Goal: Find specific page/section: Find specific page/section

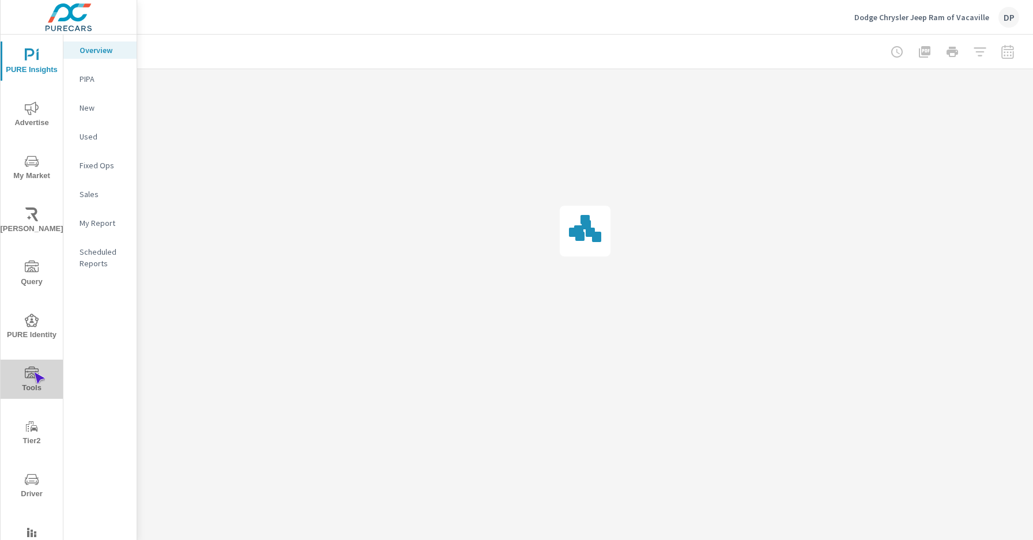
click at [33, 372] on icon "nav menu" at bounding box center [32, 373] width 14 height 12
